Goal: Task Accomplishment & Management: Manage account settings

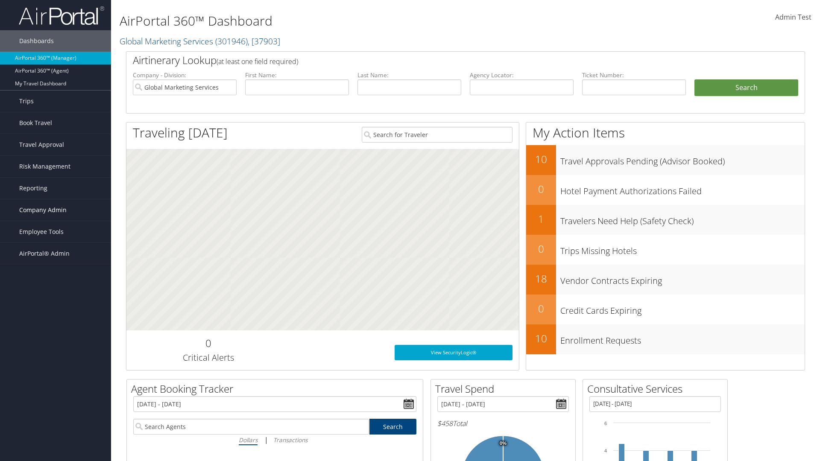
click at [56, 210] on span "Company Admin" at bounding box center [42, 209] width 47 height 21
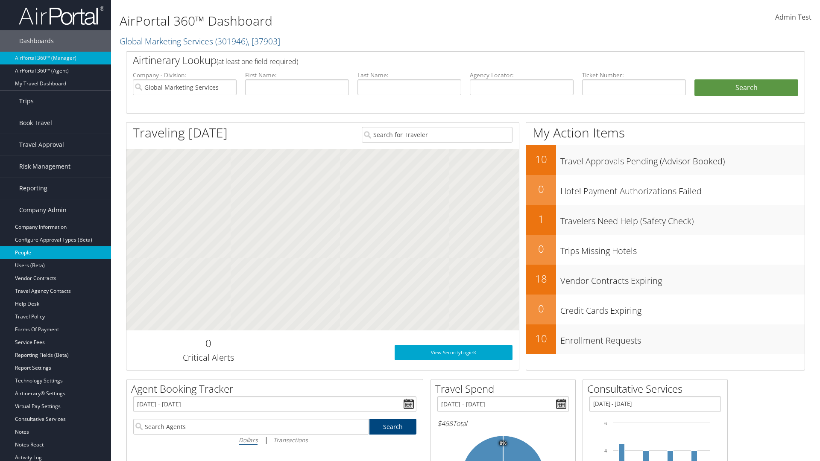
click at [56, 253] on link "People" at bounding box center [55, 252] width 111 height 13
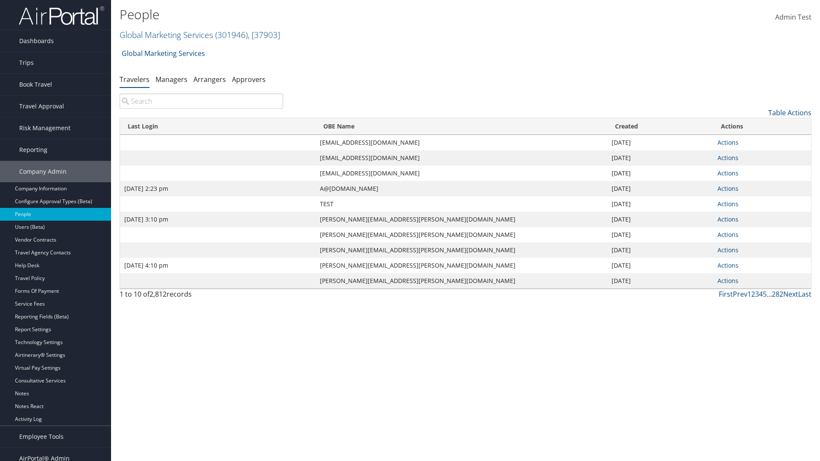
click at [201, 101] on input "search" at bounding box center [202, 101] width 164 height 15
type input "Sep 17, 2020 2:23 pm"
